Goal: Transaction & Acquisition: Book appointment/travel/reservation

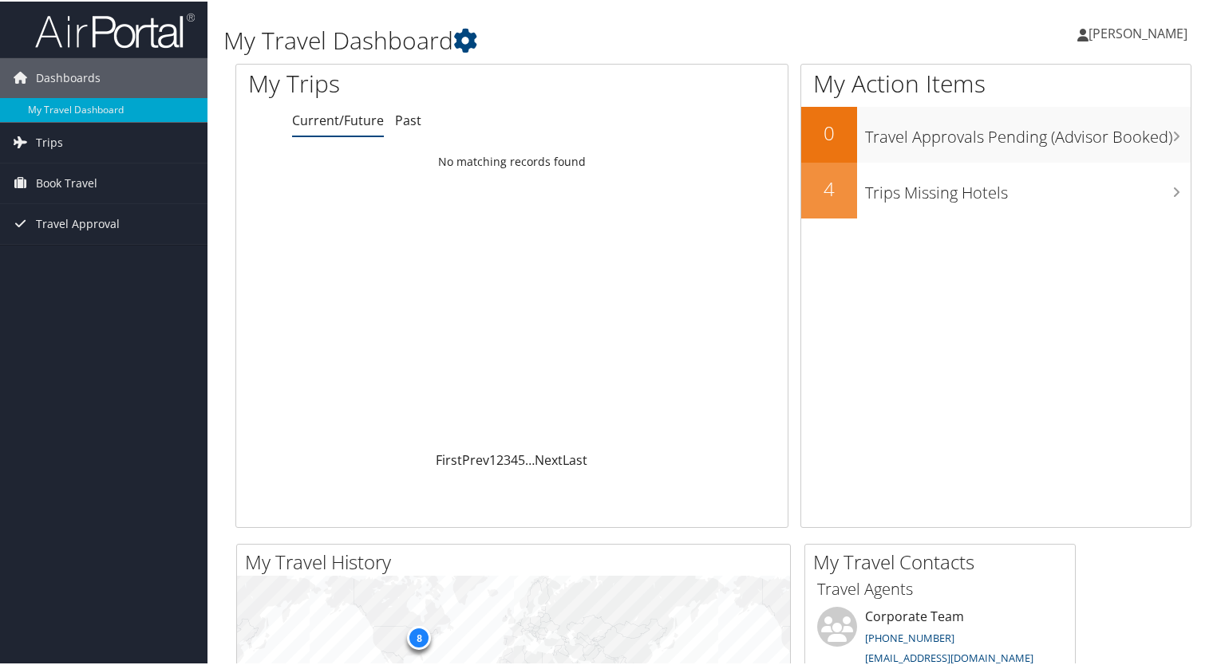
click at [1077, 42] on link "[PERSON_NAME]" at bounding box center [1140, 32] width 126 height 48
click at [862, 301] on div "My Action Items 0 Travel Approvals Pending (Advisor Booked) 4 Trips Missing Hot…" at bounding box center [995, 294] width 391 height 464
click at [466, 45] on icon at bounding box center [465, 39] width 24 height 24
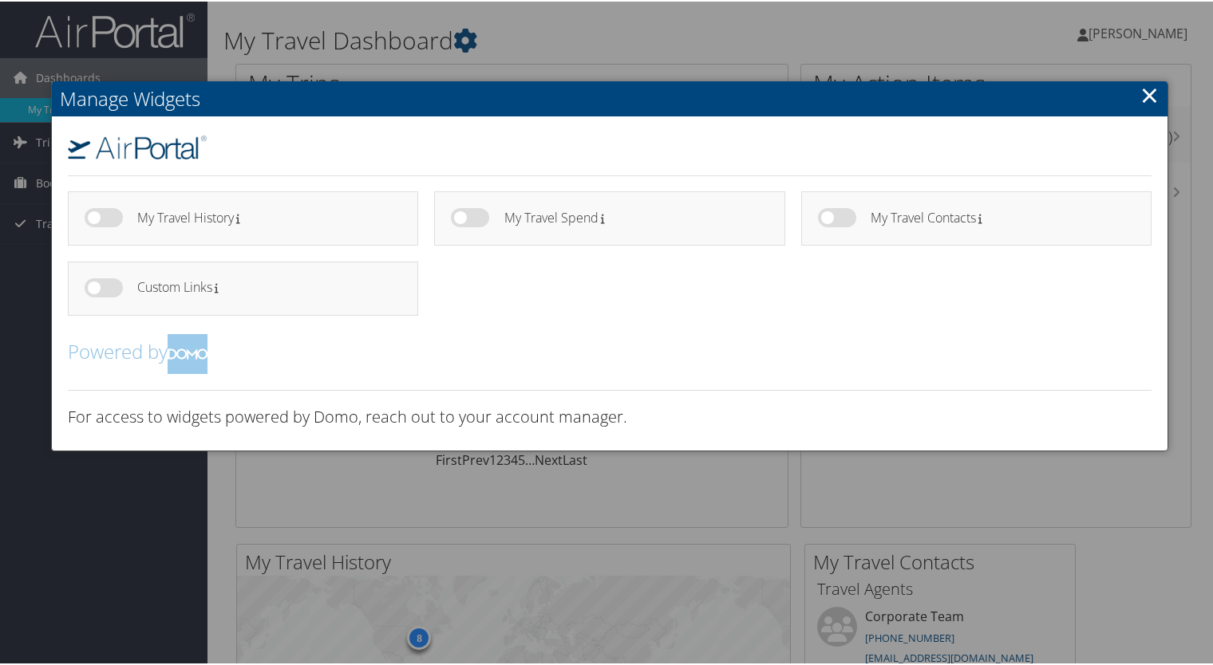
click at [1155, 97] on link "×" at bounding box center [1149, 93] width 18 height 32
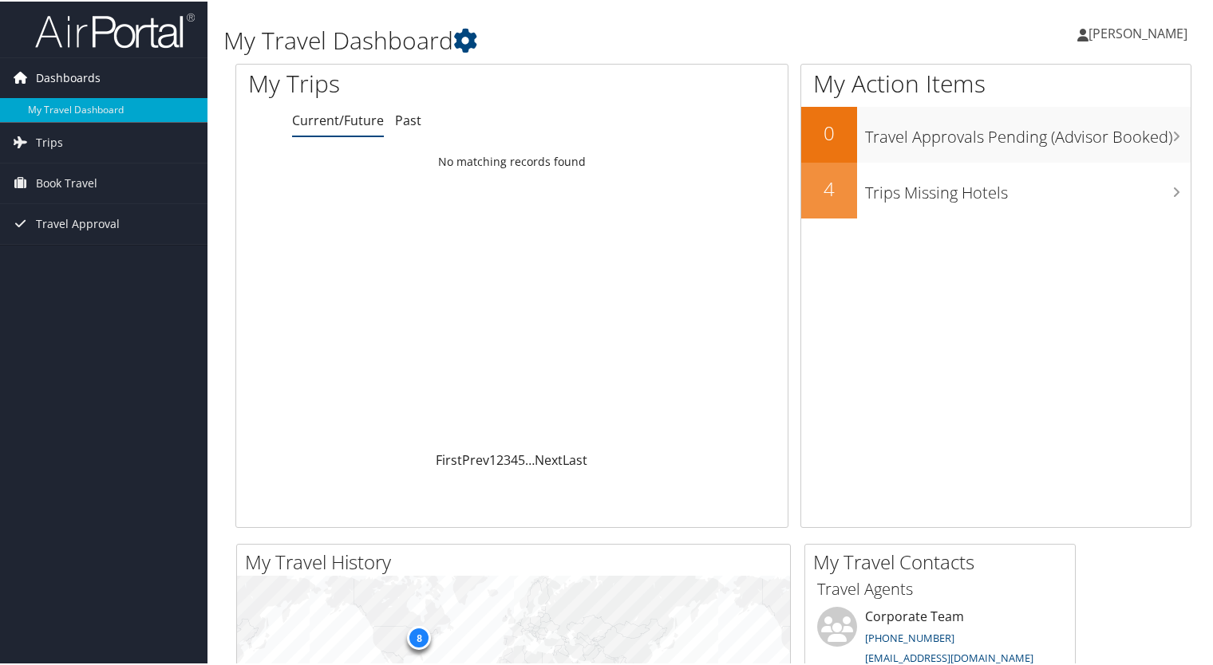
click at [73, 81] on span "Dashboards" at bounding box center [68, 77] width 65 height 40
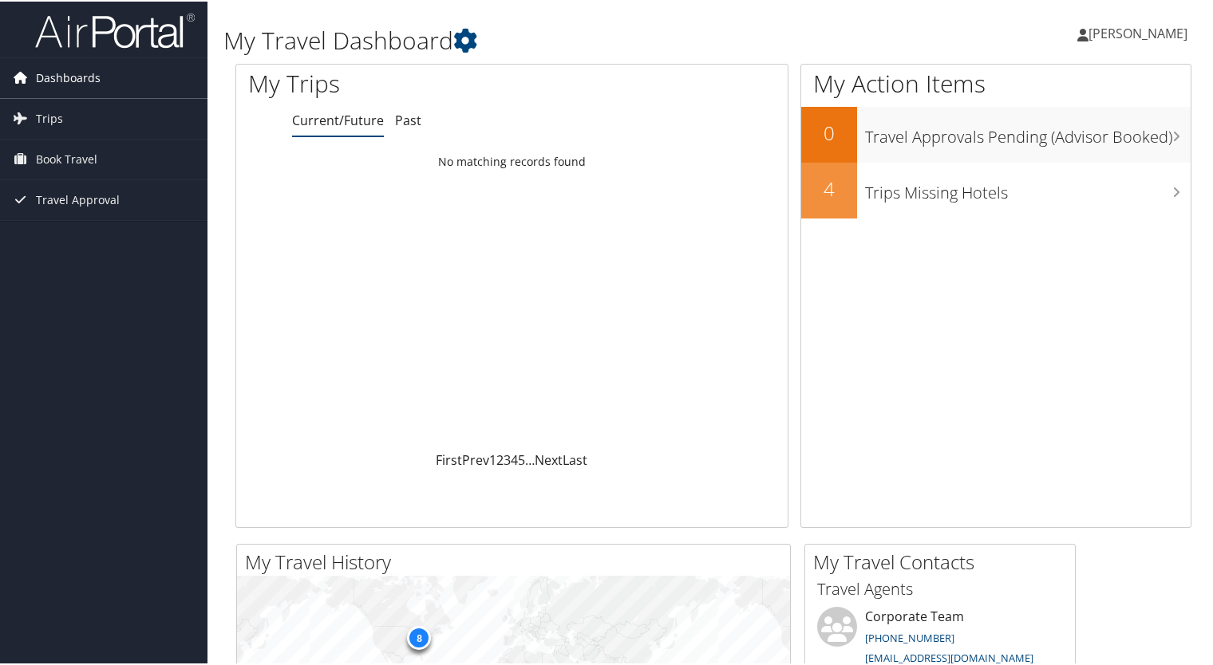
click at [73, 81] on span "Dashboards" at bounding box center [68, 77] width 65 height 40
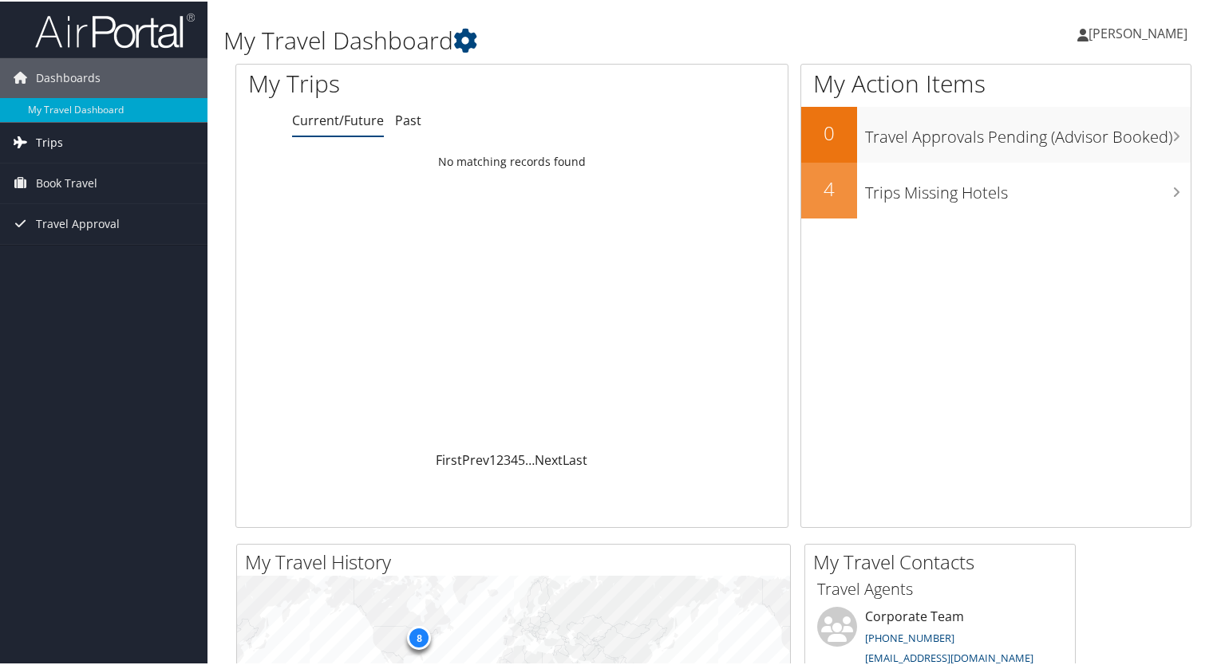
click at [52, 128] on span "Trips" at bounding box center [49, 141] width 27 height 40
click at [59, 247] on span "Book Travel" at bounding box center [66, 254] width 61 height 40
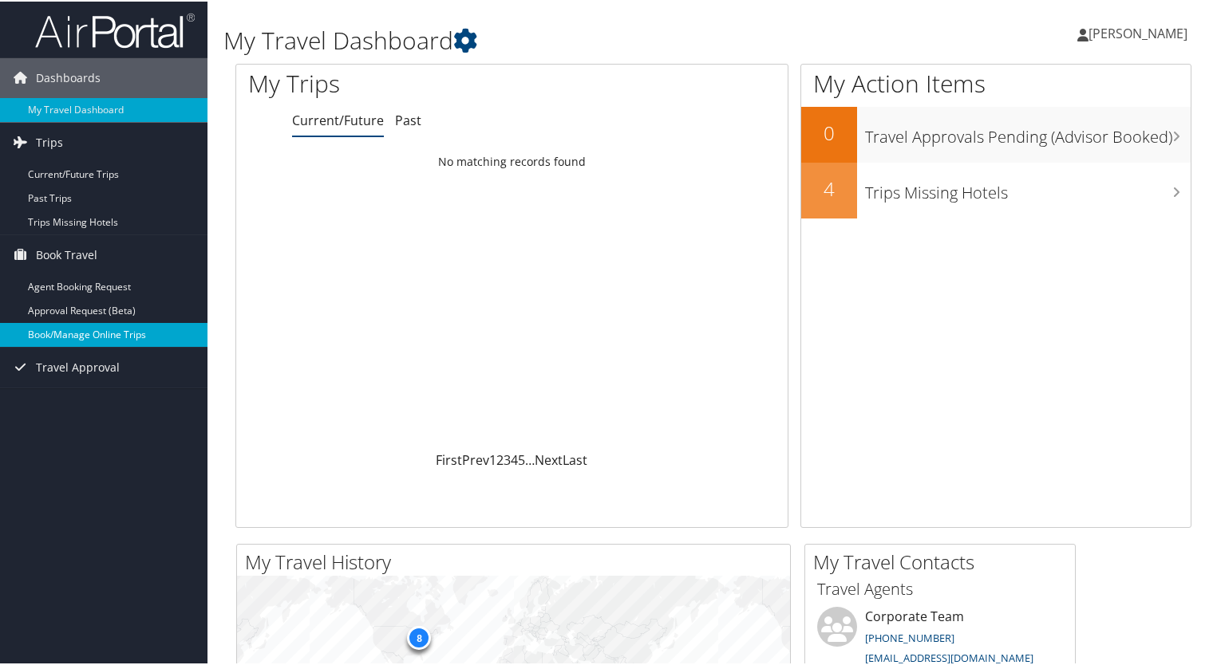
click at [79, 329] on link "Book/Manage Online Trips" at bounding box center [103, 334] width 207 height 24
